Goal: Check status: Check status

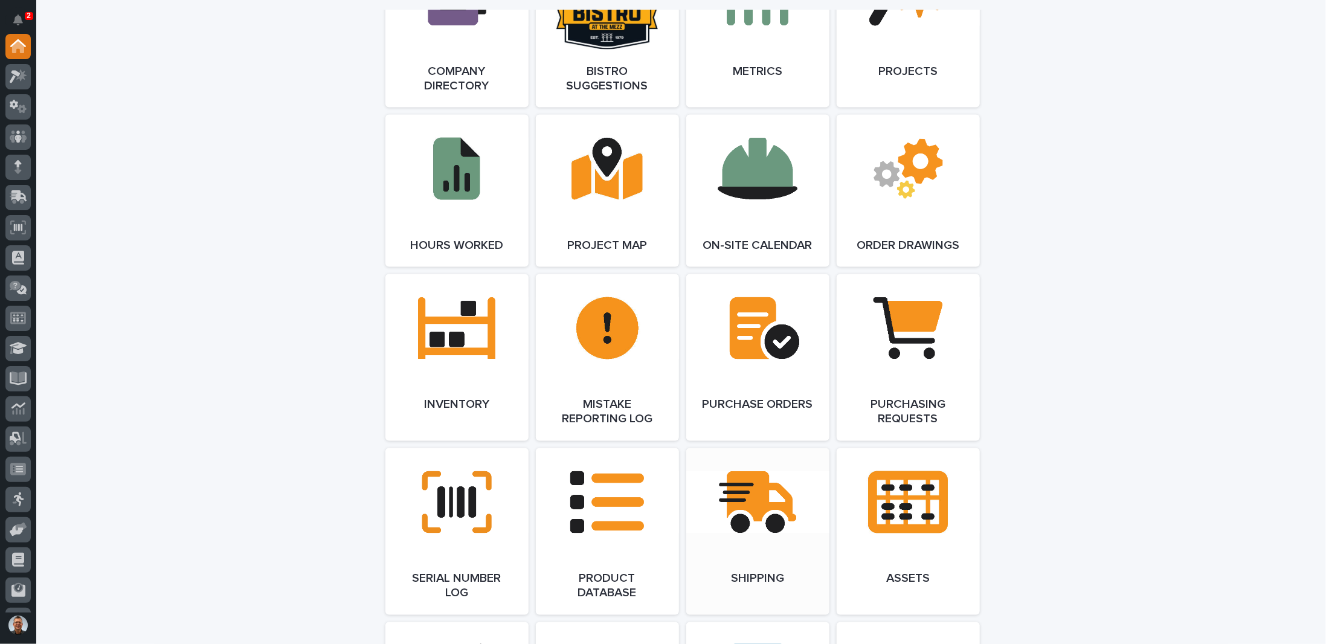
scroll to position [1329, 0]
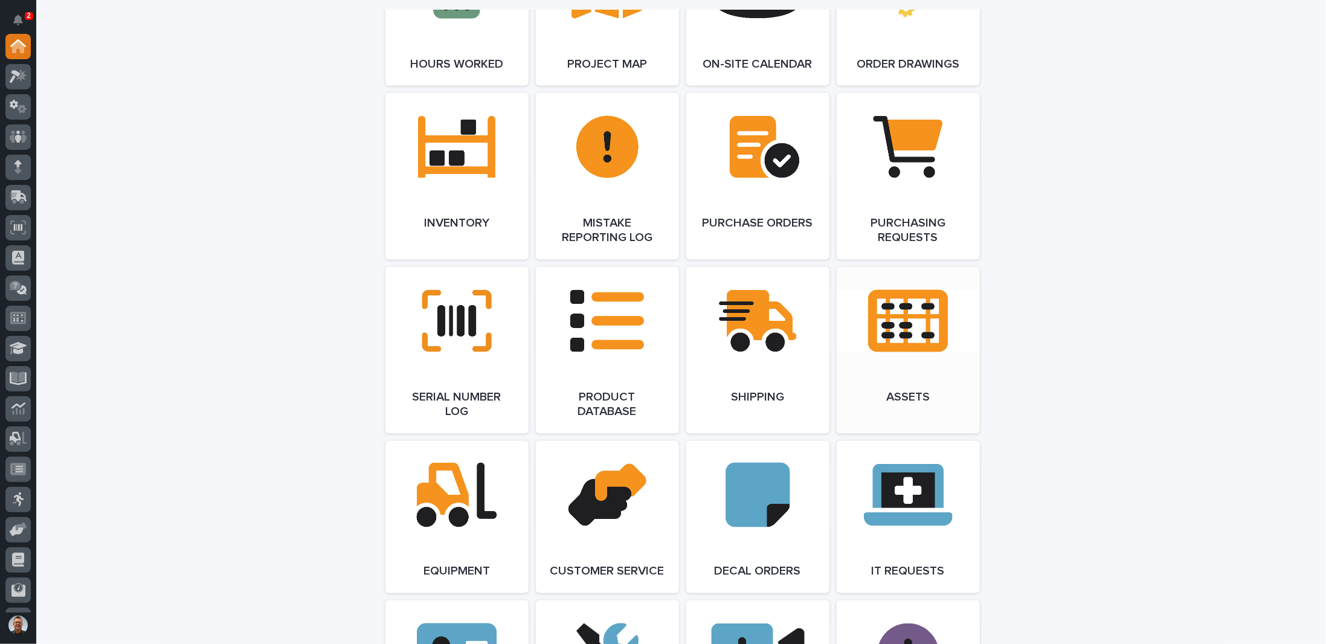
click at [906, 315] on link "Open Link" at bounding box center [908, 350] width 143 height 167
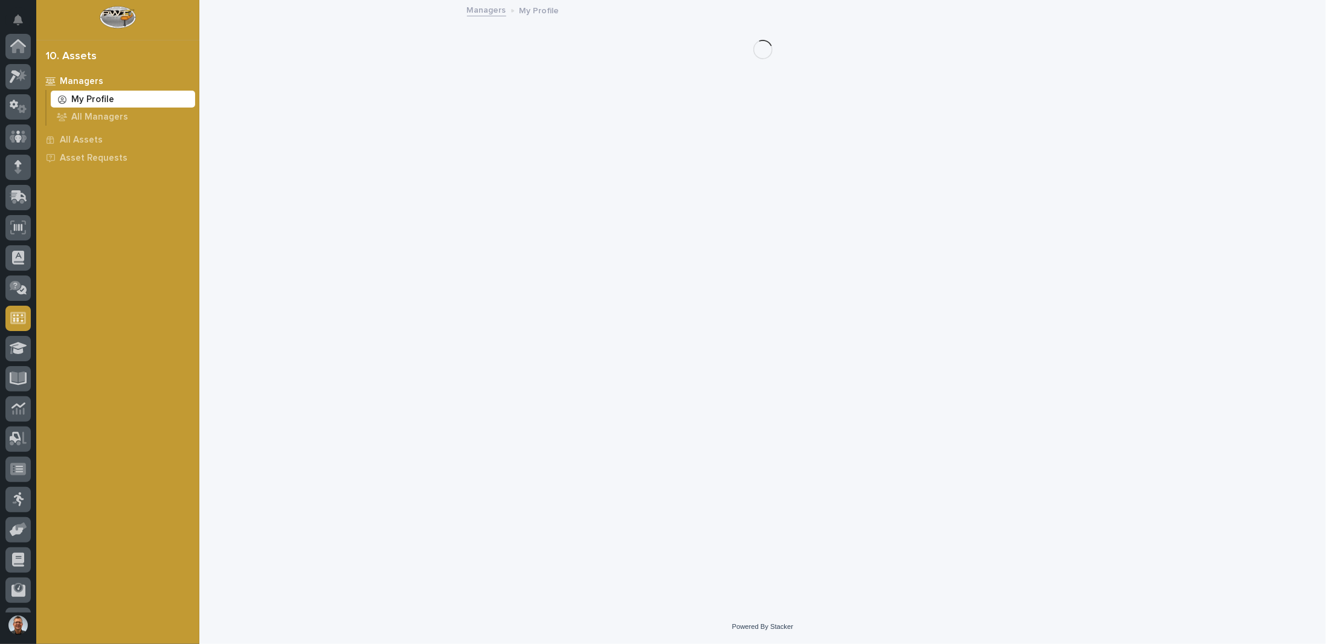
scroll to position [116, 0]
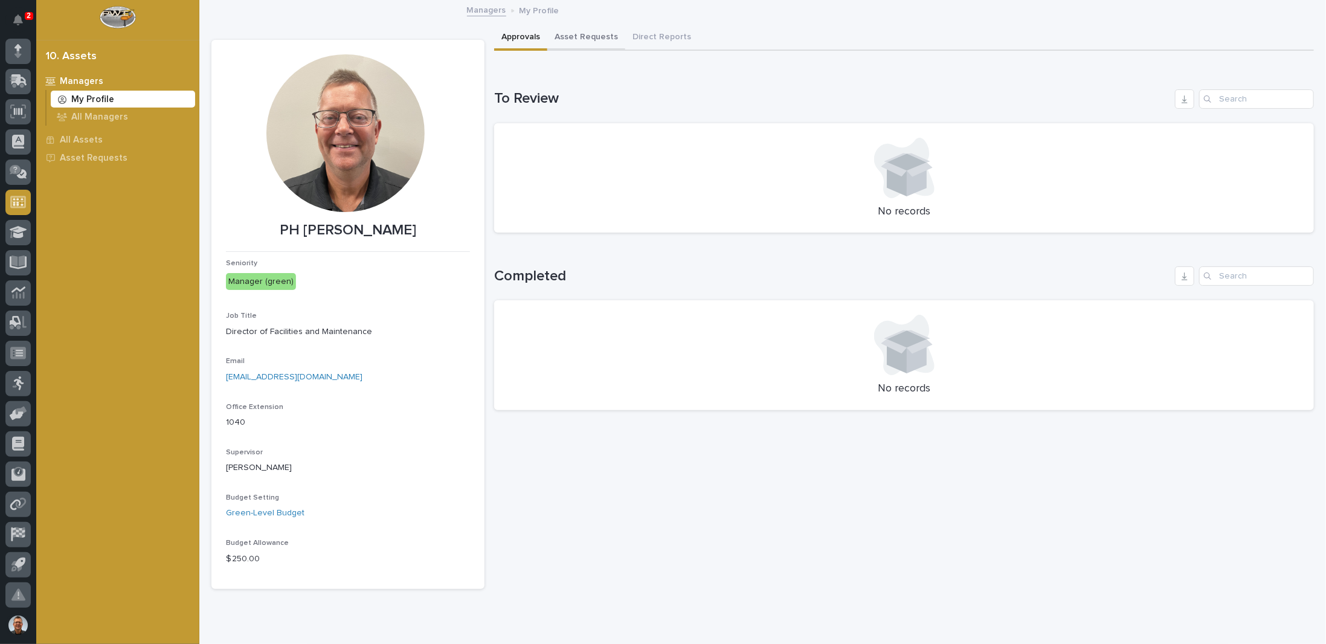
click at [572, 34] on button "Asset Requests" at bounding box center [586, 37] width 78 height 25
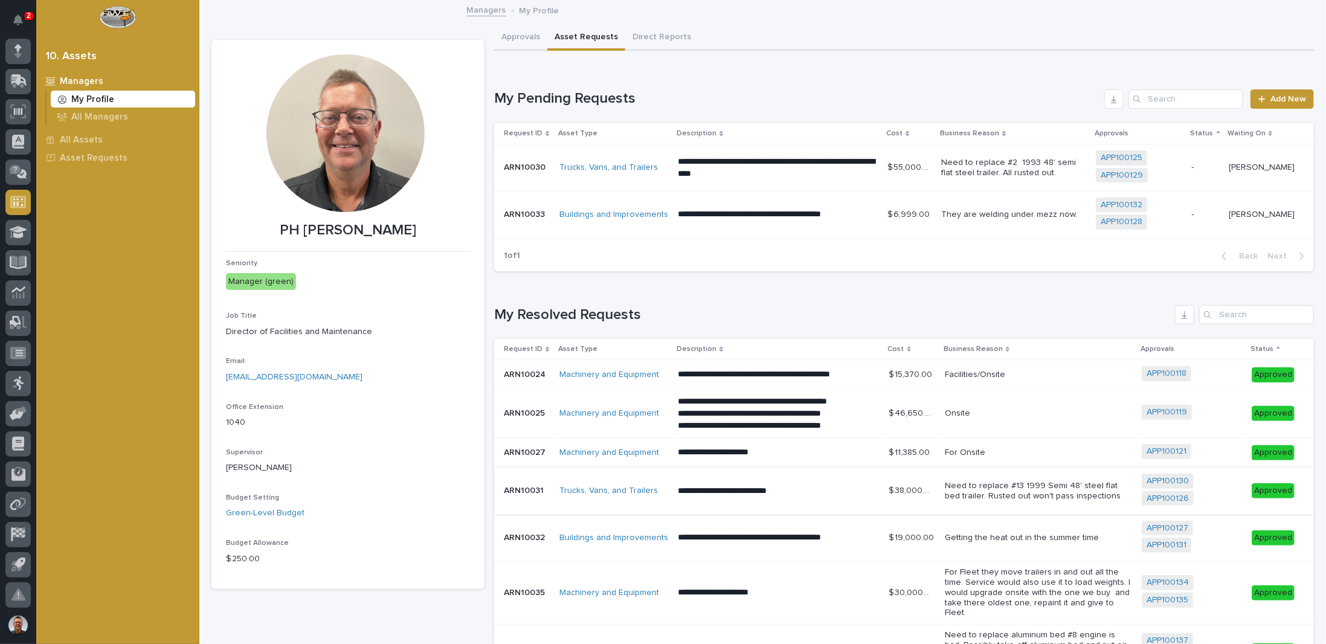
scroll to position [166, 0]
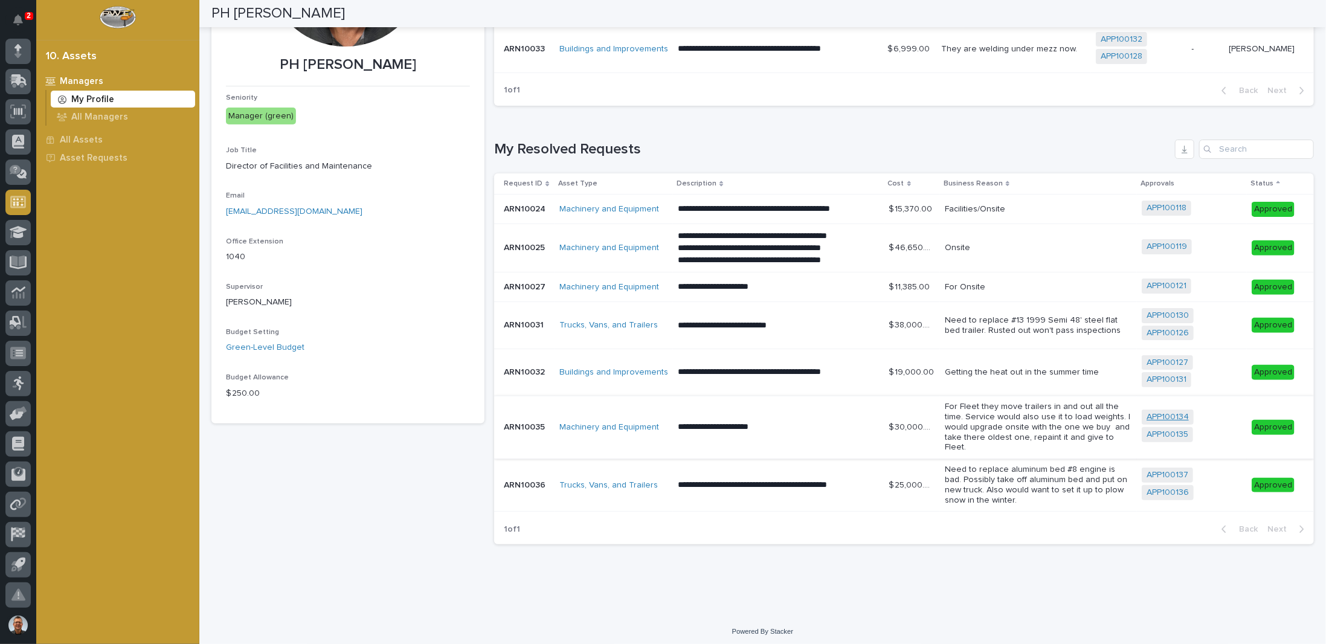
click at [1161, 416] on link "APP100134" at bounding box center [1168, 417] width 42 height 10
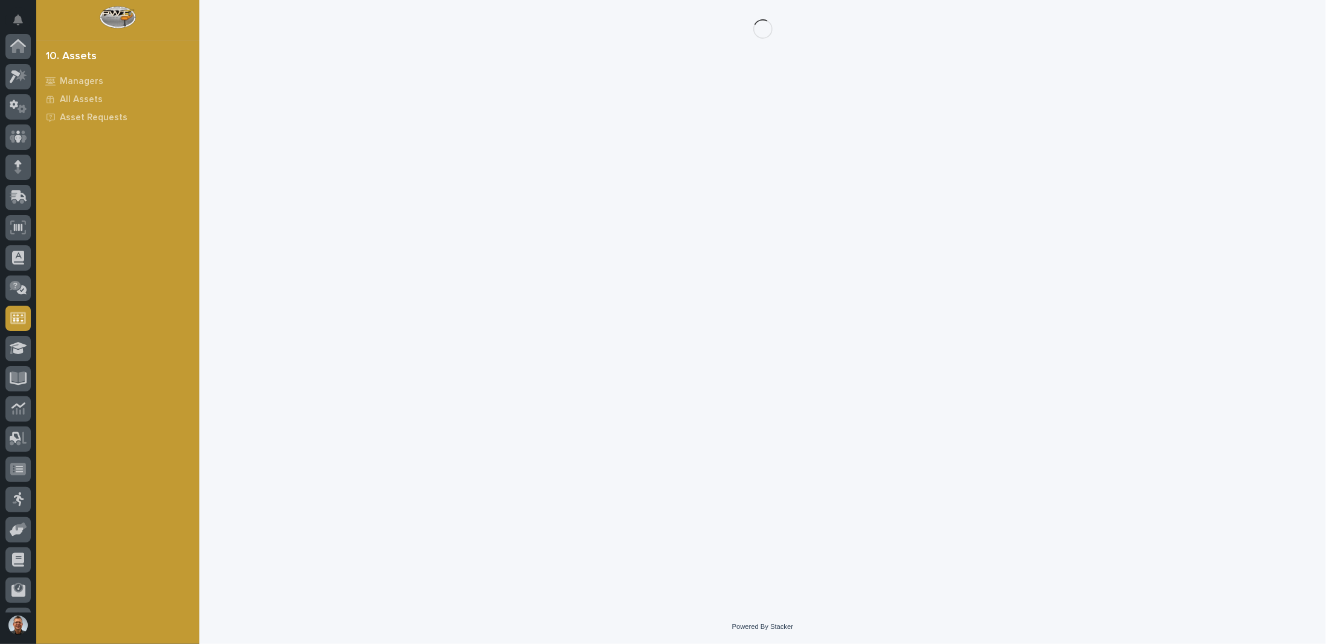
scroll to position [116, 0]
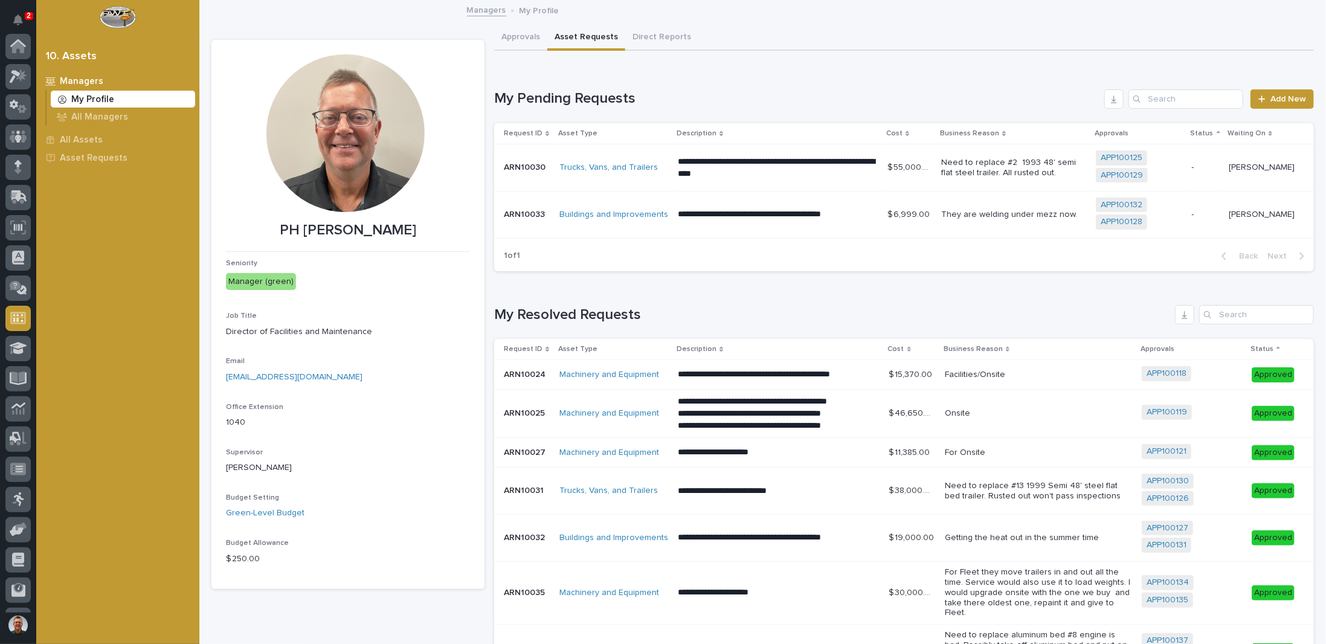
scroll to position [116, 0]
click at [1156, 602] on link "APP100135" at bounding box center [1168, 600] width 42 height 10
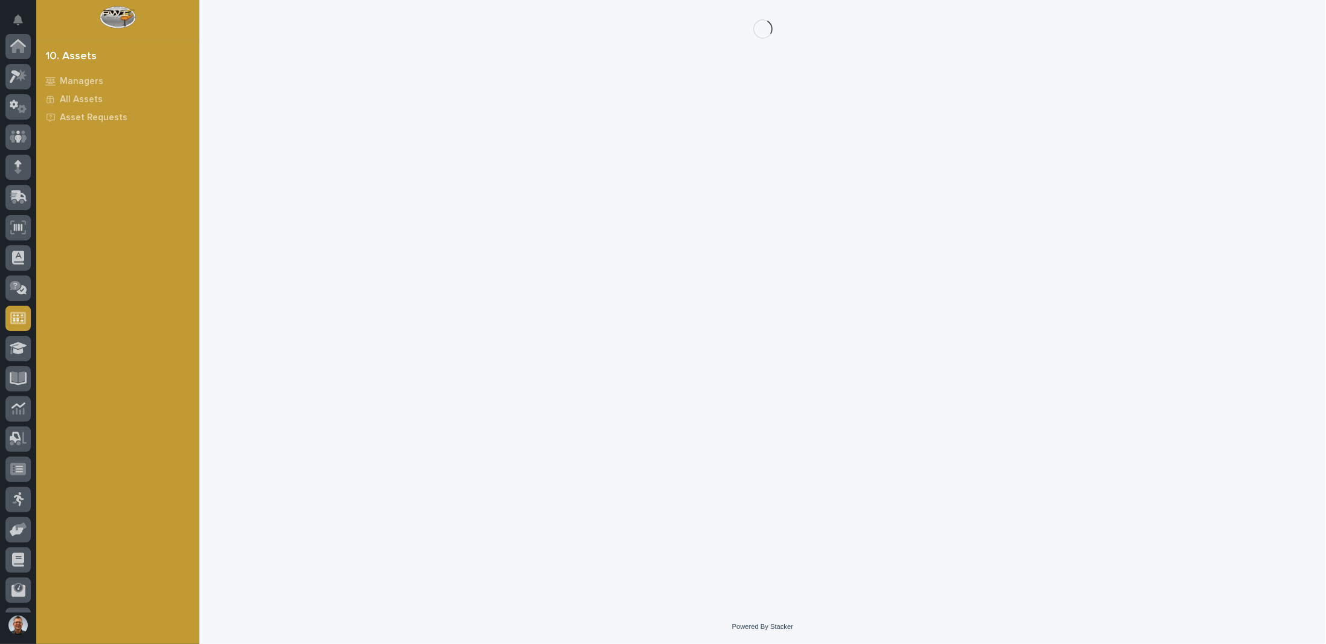
scroll to position [116, 0]
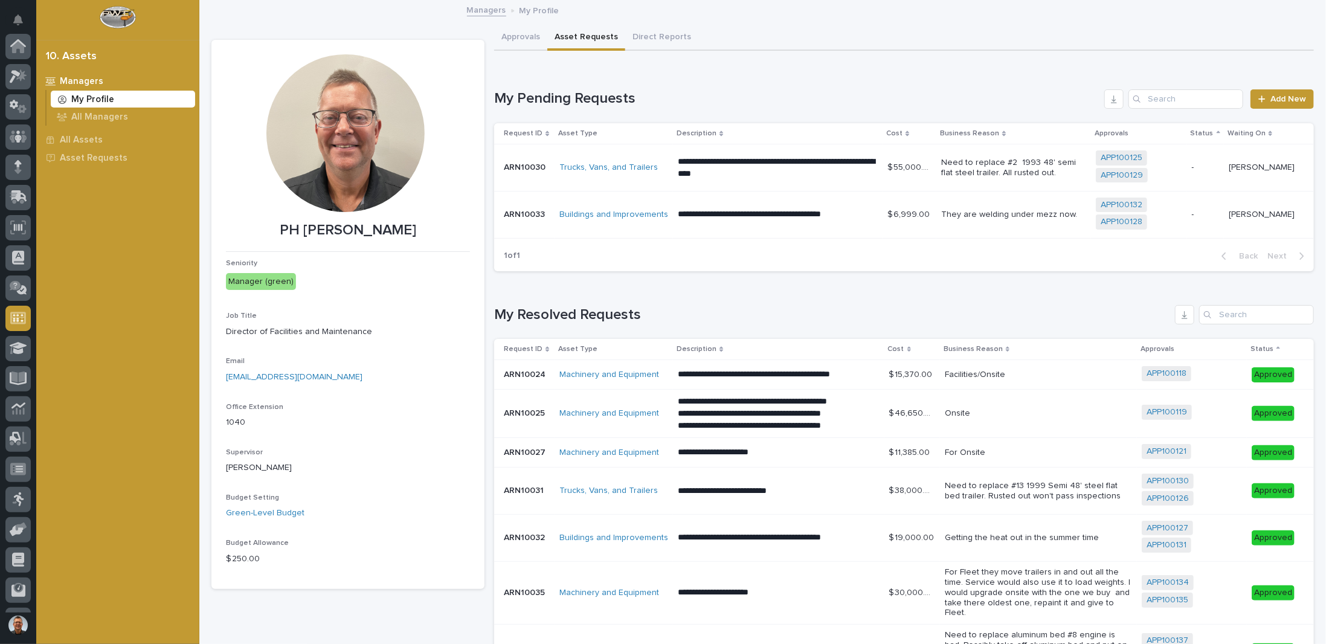
scroll to position [116, 0]
